Goal: Book appointment/travel/reservation

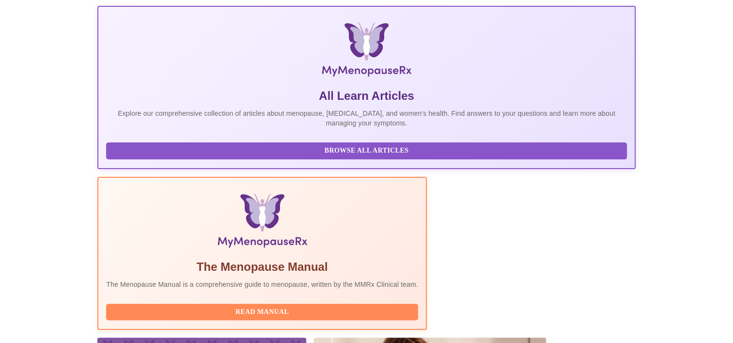
scroll to position [235, 0]
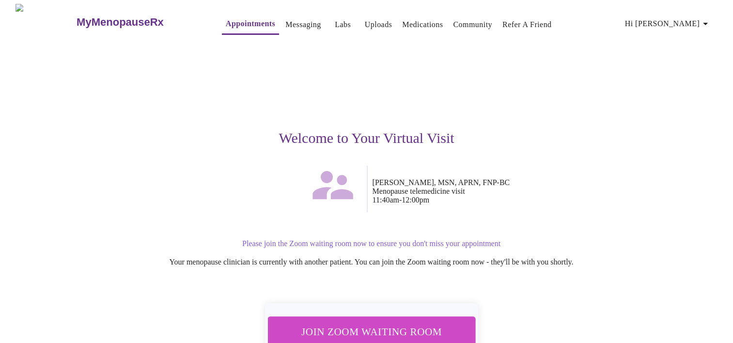
click at [412, 322] on span "Join Zoom Waiting Room" at bounding box center [371, 331] width 182 height 18
